Goal: Register for event/course

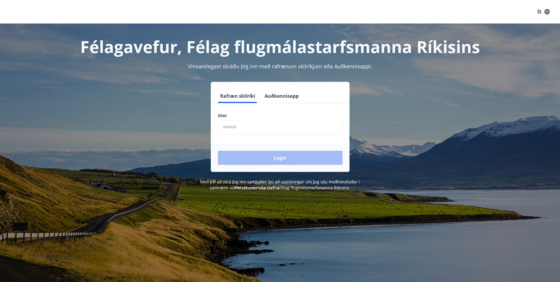
click at [243, 128] on input "phone" at bounding box center [280, 127] width 125 height 14
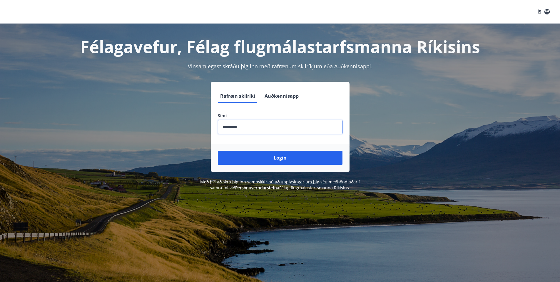
type input "********"
click at [218, 151] on button "Login" at bounding box center [280, 158] width 125 height 14
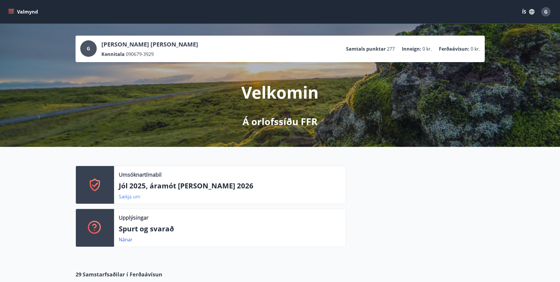
click at [125, 196] on link "Sækja um" at bounding box center [129, 196] width 21 height 6
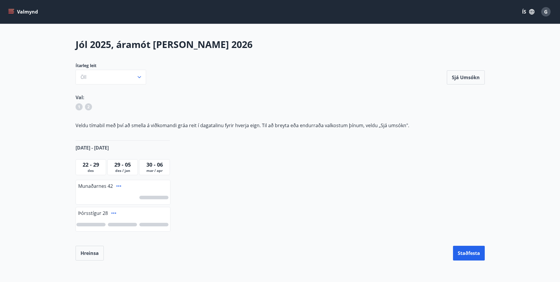
click at [152, 167] on span "30 - 06" at bounding box center [154, 164] width 16 height 7
click at [139, 77] on icon "button" at bounding box center [139, 77] width 6 height 6
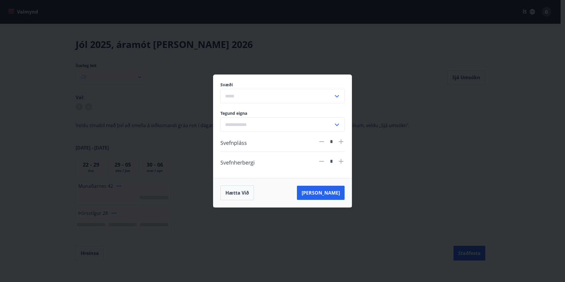
click at [337, 96] on icon at bounding box center [336, 96] width 7 height 7
click at [392, 113] on div "Svæði Suðurnes Erlendis Höfuðborgarsvæðið Vestfirðir Vesturland Norðurland Aust…" at bounding box center [282, 141] width 565 height 282
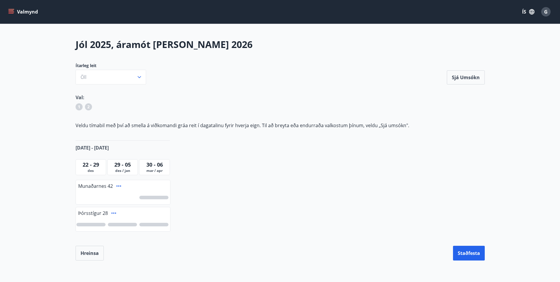
click at [12, 11] on icon "menu" at bounding box center [11, 12] width 6 height 6
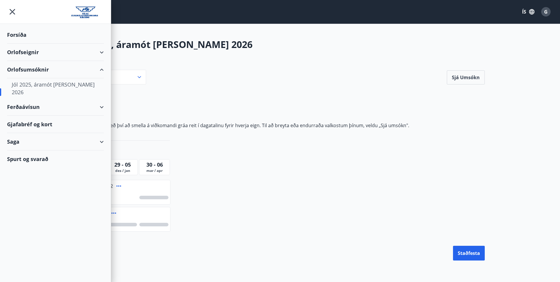
click at [25, 52] on div "Orlofseignir" at bounding box center [55, 52] width 97 height 17
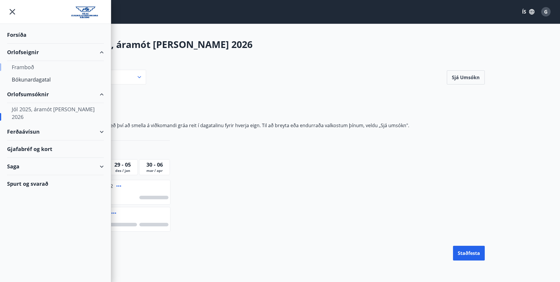
click at [23, 69] on div "Framboð" at bounding box center [55, 67] width 87 height 12
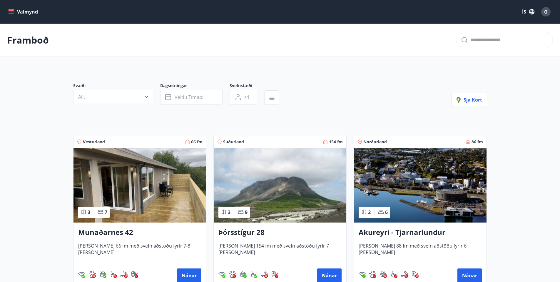
click at [160, 163] on img at bounding box center [140, 185] width 133 height 74
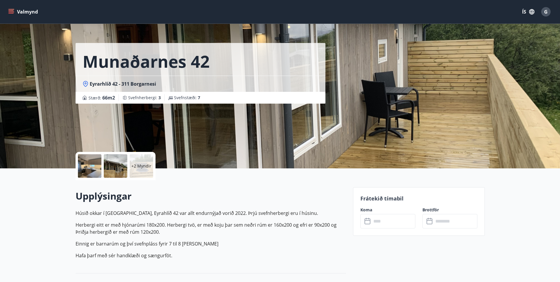
scroll to position [11, 0]
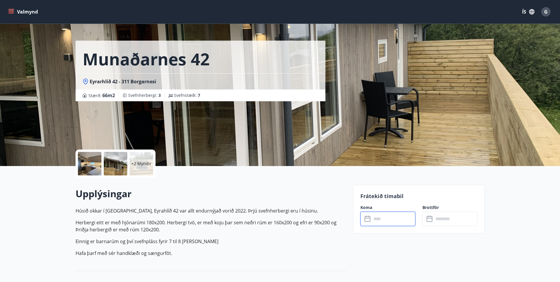
click at [385, 221] on input "text" at bounding box center [394, 218] width 44 height 14
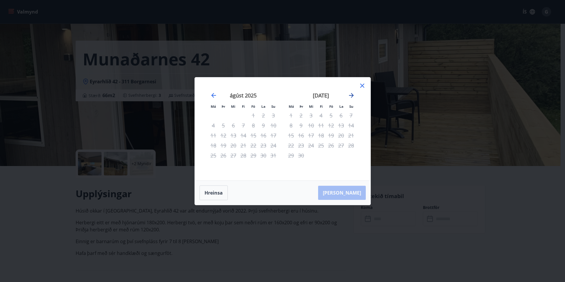
click at [350, 95] on icon "Move forward to switch to the next month." at bounding box center [351, 95] width 5 height 5
click at [364, 84] on icon at bounding box center [362, 86] width 4 height 4
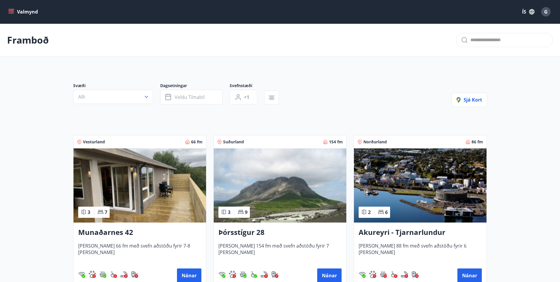
click at [11, 9] on icon "menu" at bounding box center [12, 9] width 6 height 1
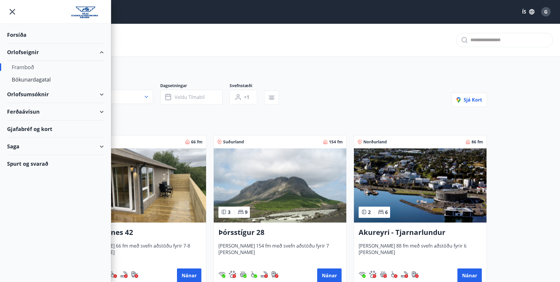
click at [23, 68] on div "Framboð" at bounding box center [55, 67] width 87 height 12
click at [37, 95] on div "Orlofsumsóknir" at bounding box center [55, 94] width 97 height 17
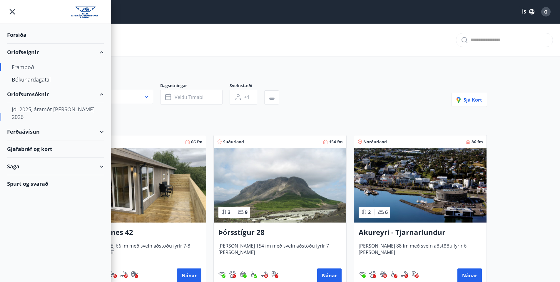
click at [41, 108] on div "Jól 2025, áramót og páskar 2026" at bounding box center [55, 113] width 87 height 20
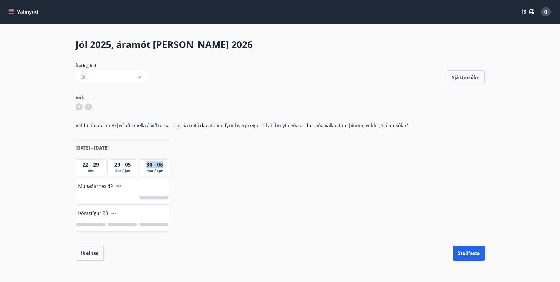
drag, startPoint x: 145, startPoint y: 165, endPoint x: 166, endPoint y: 165, distance: 20.9
click at [166, 165] on div "30 - 06" at bounding box center [155, 165] width 28 height 8
click at [101, 189] on span "Munaðarnes 42" at bounding box center [95, 186] width 35 height 6
click at [94, 214] on span "Þórsstígur 28" at bounding box center [93, 213] width 30 height 6
click at [119, 186] on icon at bounding box center [118, 185] width 7 height 7
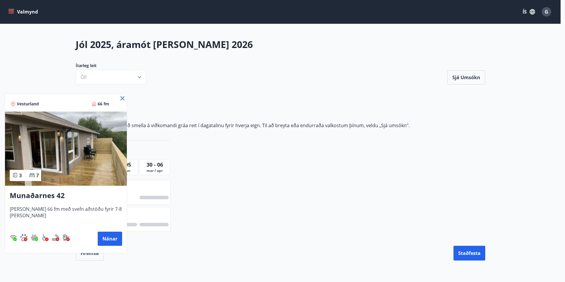
click at [120, 98] on icon at bounding box center [122, 98] width 4 height 4
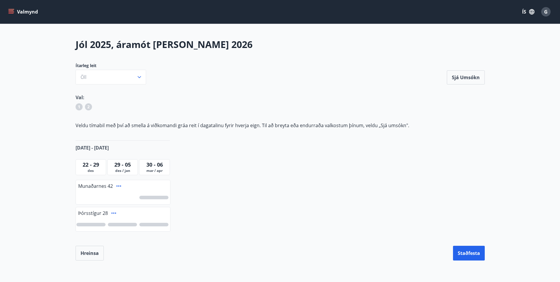
click at [245, 213] on div "Jól 2025, áramót og páskar 2026 Ítarleg leit Öll Sjá umsókn Sjá umsókn Val: 1 2…" at bounding box center [281, 149] width 424 height 222
click at [123, 227] on div at bounding box center [123, 225] width 94 height 14
click at [102, 225] on div at bounding box center [90, 225] width 29 height 4
click at [122, 222] on div "1" at bounding box center [123, 225] width 94 height 14
click at [126, 225] on div at bounding box center [122, 225] width 29 height 4
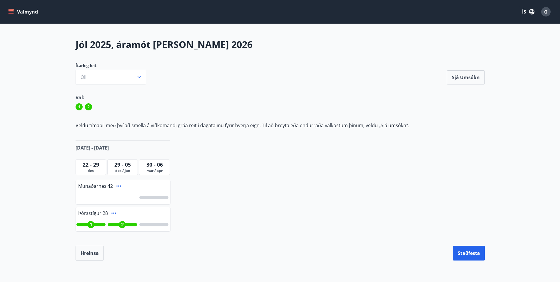
click at [206, 225] on div "Jól 2025, áramót og páskar 2026 Ítarleg leit Öll Sjá umsókn Sjá umsókn Val: 1 2…" at bounding box center [281, 149] width 424 height 222
click at [91, 224] on span "1" at bounding box center [91, 224] width 3 height 6
click at [126, 225] on div "1" at bounding box center [122, 225] width 29 height 4
